Goal: Task Accomplishment & Management: Manage account settings

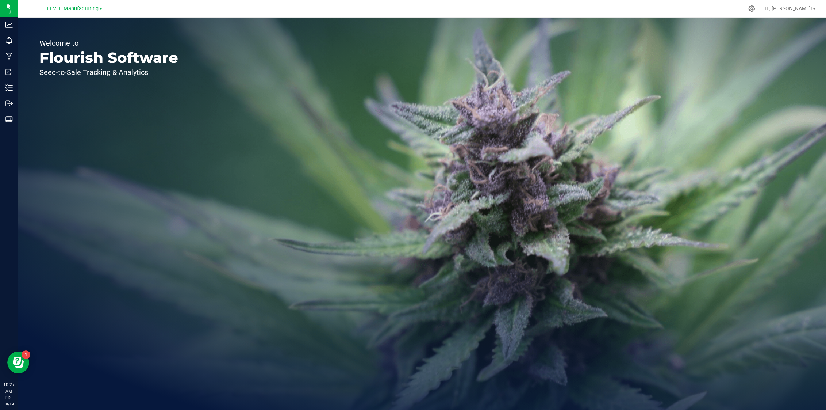
click at [82, 8] on span "LEVEL Manufacturing" at bounding box center [72, 8] width 51 height 6
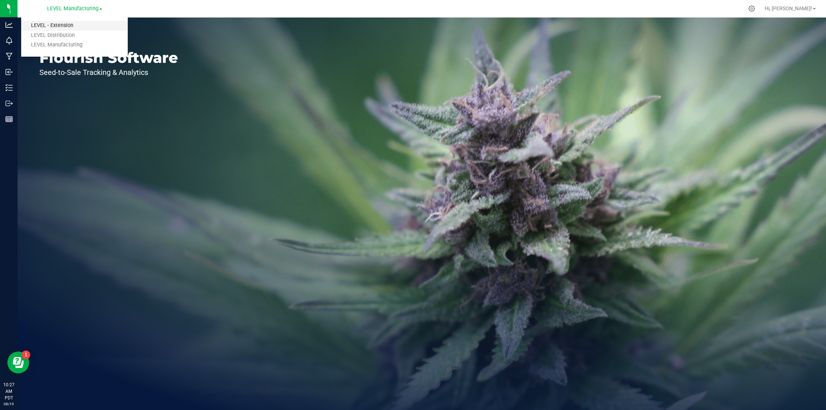
click at [71, 25] on link "LEVEL - Extension" at bounding box center [74, 26] width 107 height 10
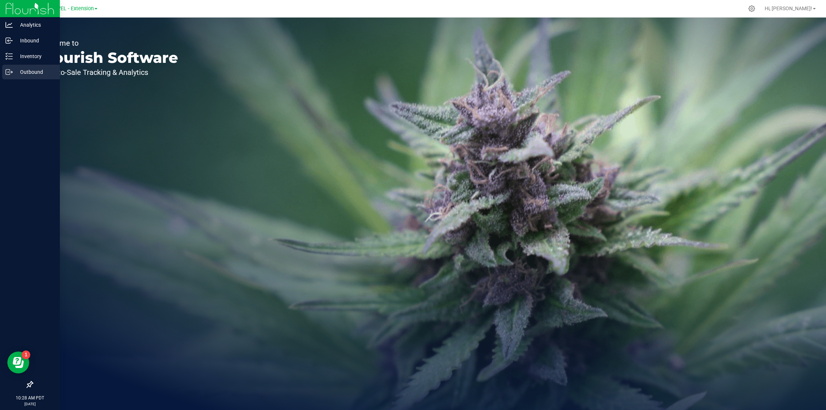
click at [25, 77] on div "Outbound" at bounding box center [31, 72] width 58 height 15
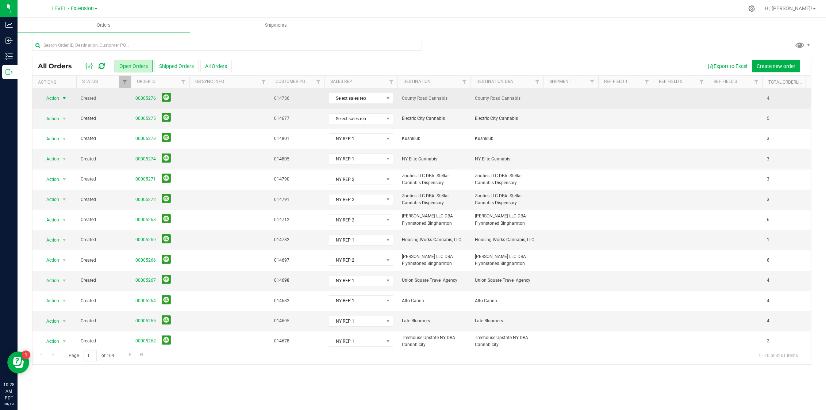
click at [58, 96] on span "Action" at bounding box center [50, 98] width 20 height 10
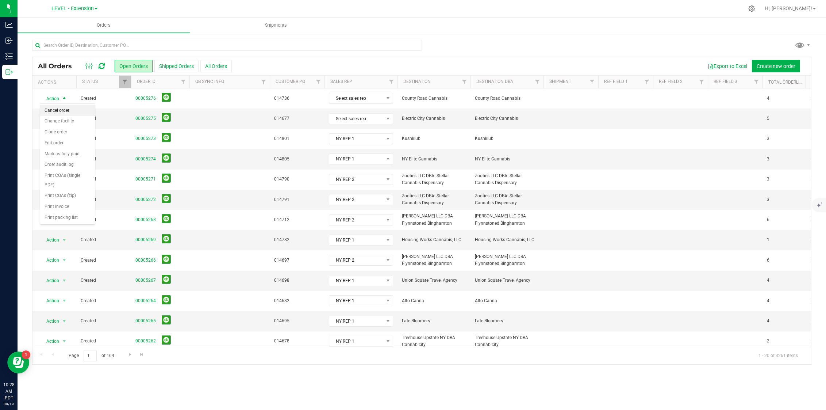
click at [73, 114] on li "Cancel order" at bounding box center [67, 110] width 55 height 11
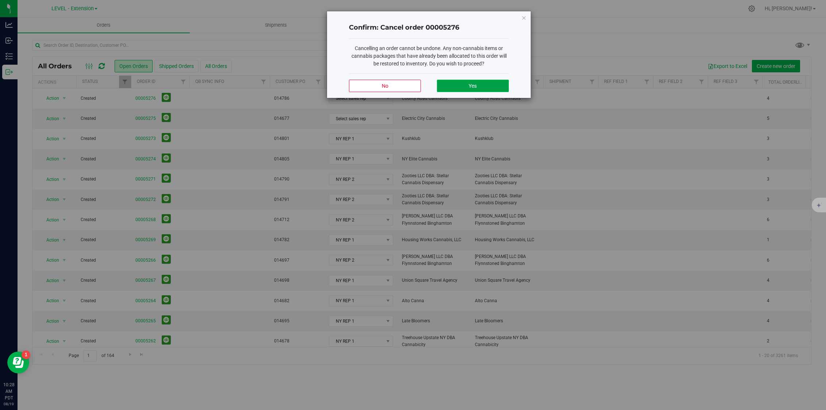
click at [487, 83] on button "Yes" at bounding box center [473, 86] width 72 height 12
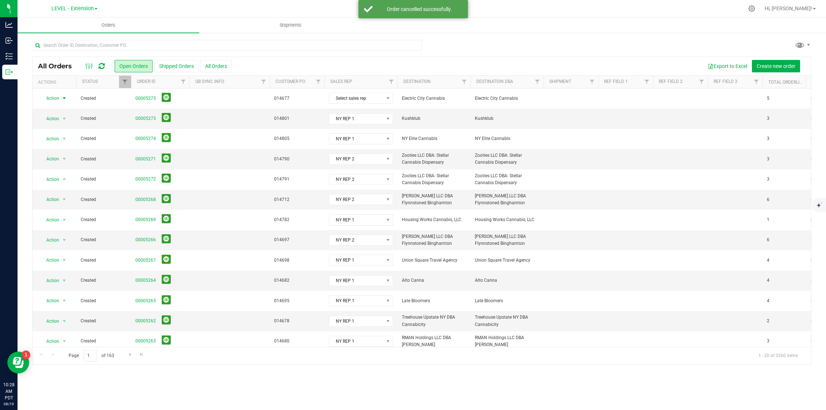
click at [63, 97] on span "select" at bounding box center [64, 98] width 6 height 6
click at [66, 113] on li "Cancel order" at bounding box center [67, 110] width 55 height 11
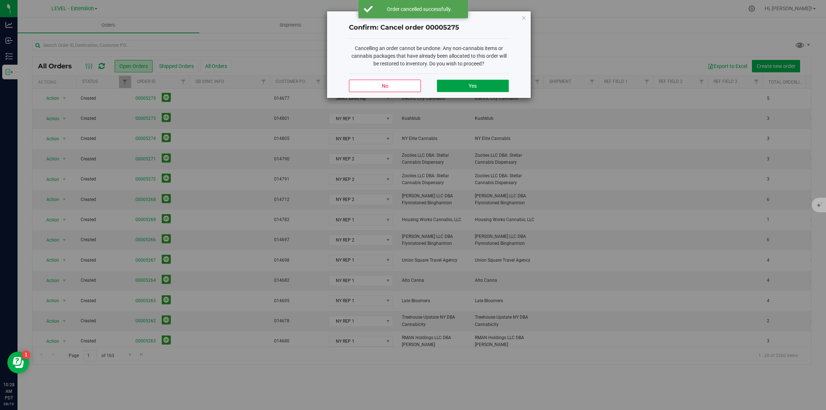
click at [447, 81] on button "Yes" at bounding box center [473, 86] width 72 height 12
